Goal: Transaction & Acquisition: Purchase product/service

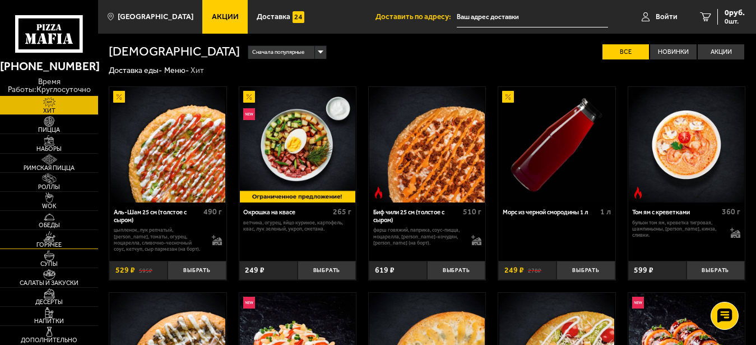
click at [58, 241] on span "Горячее" at bounding box center [49, 244] width 98 height 6
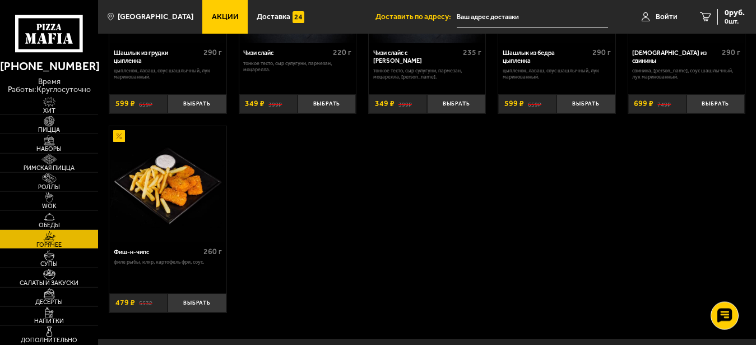
scroll to position [555, 0]
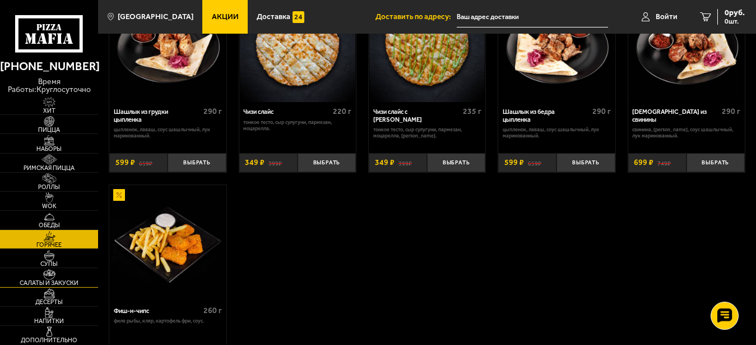
click at [51, 275] on img at bounding box center [49, 274] width 30 height 11
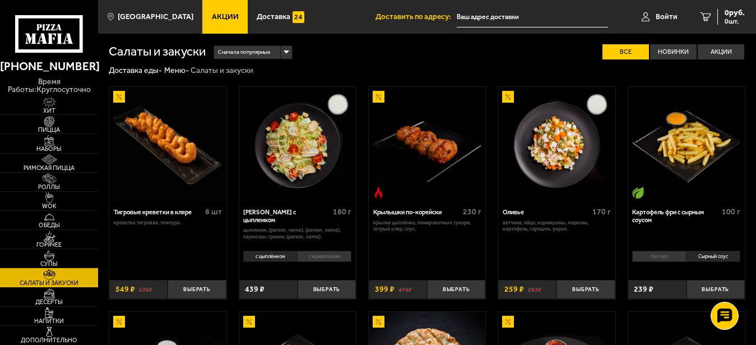
scroll to position [50, 0]
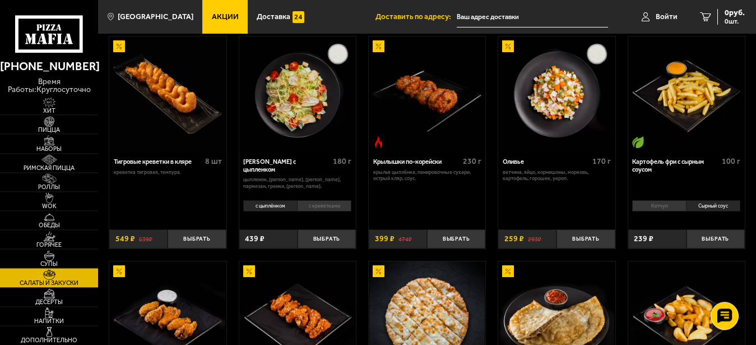
click at [321, 211] on li "с креветками" at bounding box center [324, 206] width 54 height 12
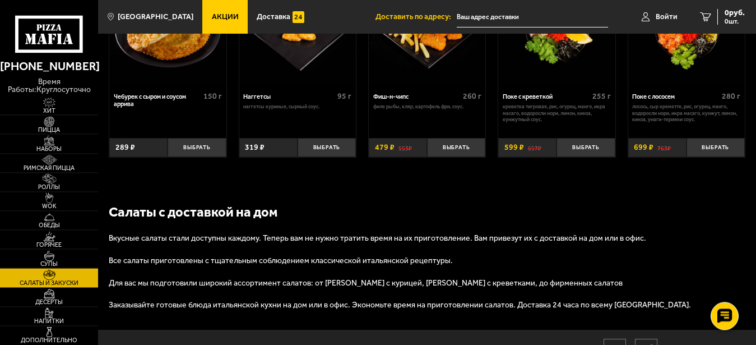
scroll to position [568, 0]
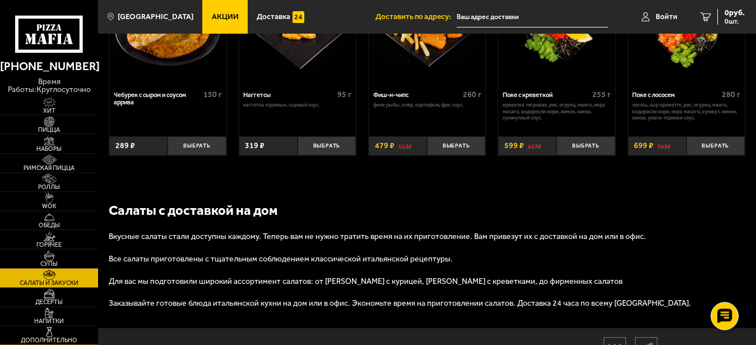
click at [52, 331] on img at bounding box center [49, 331] width 30 height 11
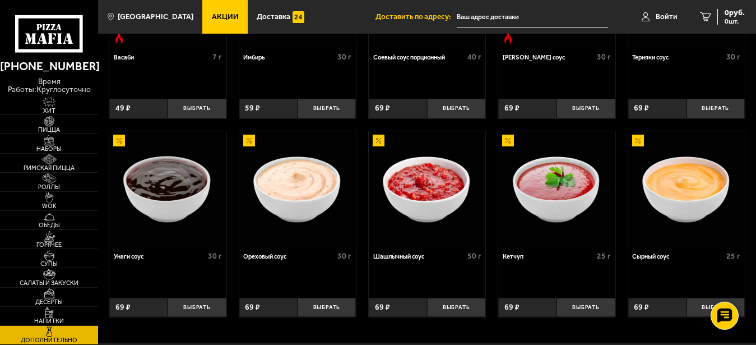
scroll to position [310, 0]
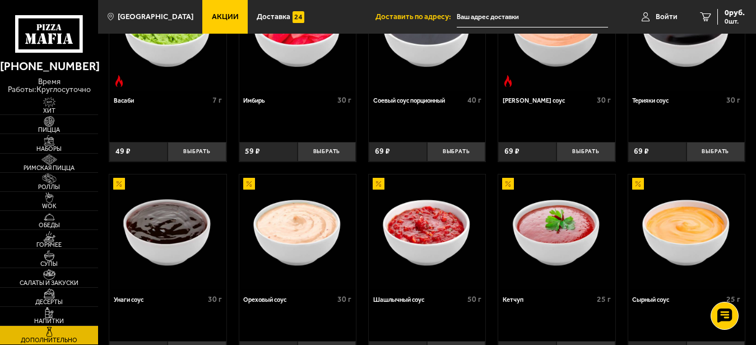
click at [158, 254] on img at bounding box center [167, 231] width 115 height 115
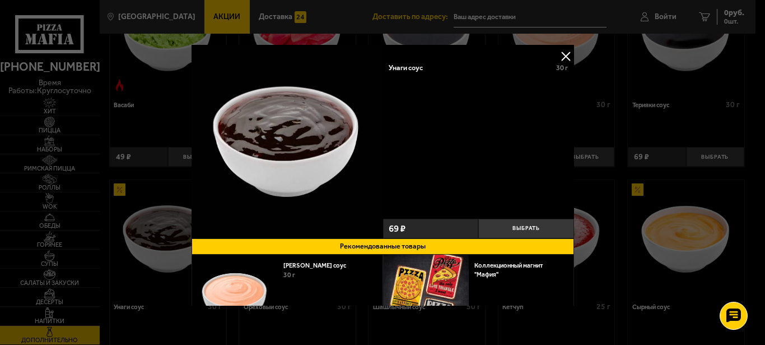
click at [557, 54] on button at bounding box center [565, 56] width 17 height 17
